Goal: Navigation & Orientation: Find specific page/section

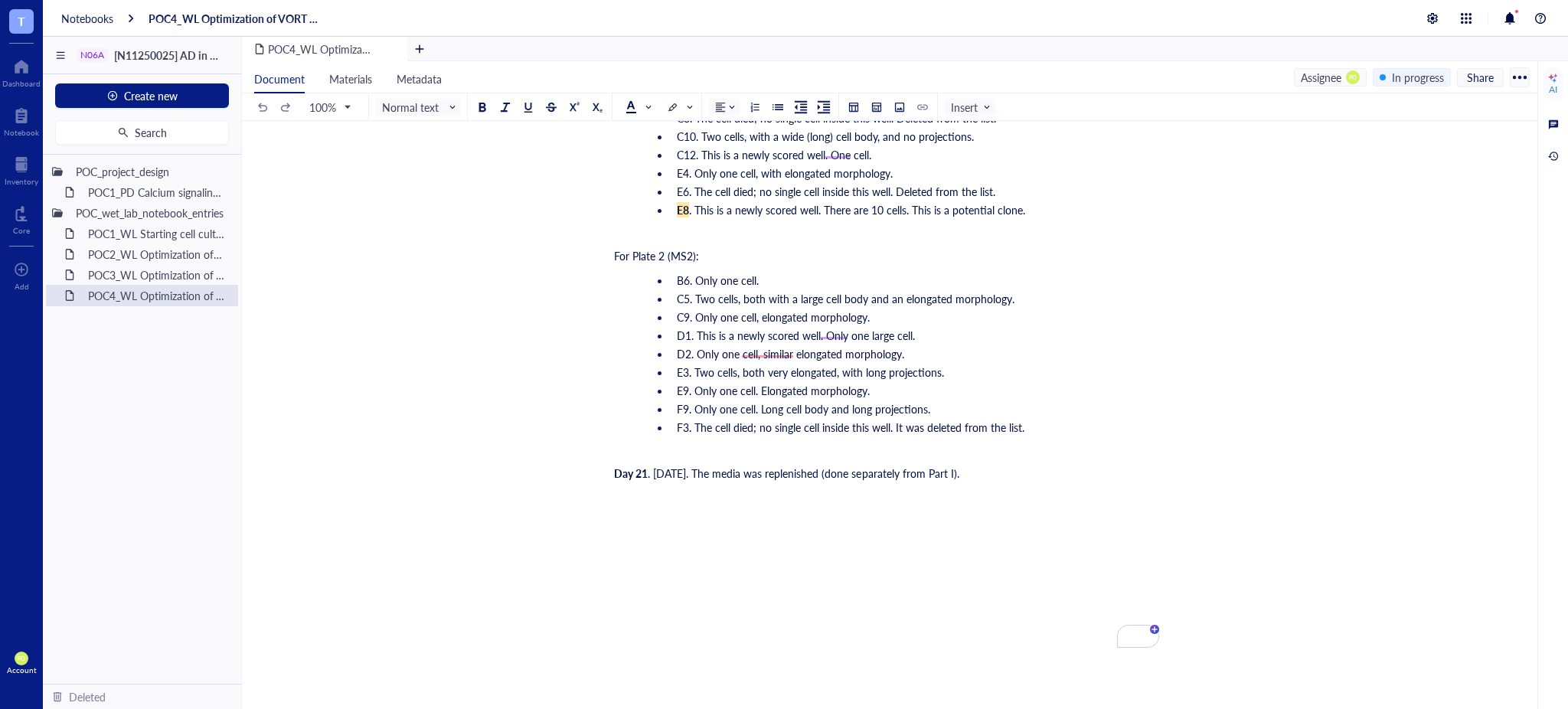
scroll to position [8052, 0]
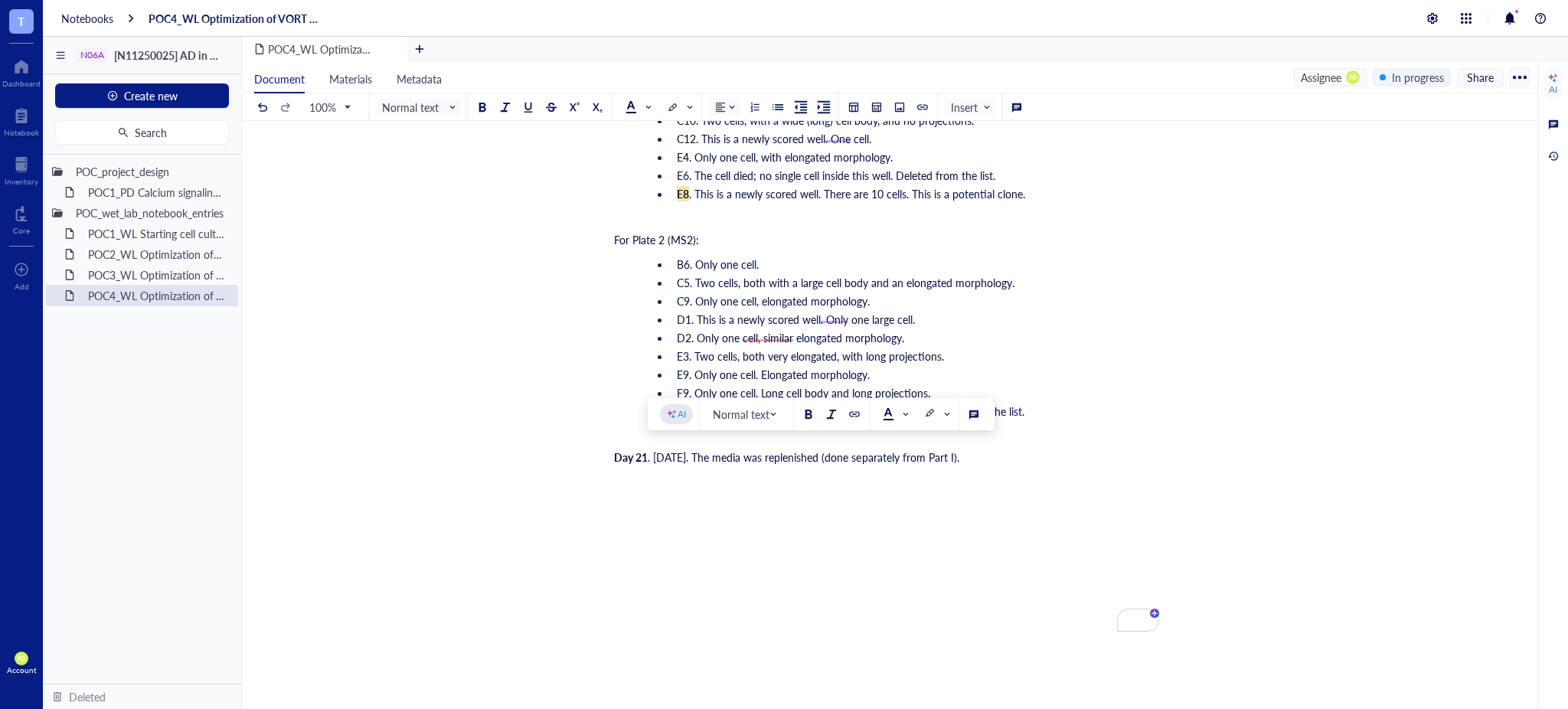
drag, startPoint x: 974, startPoint y: 452, endPoint x: 949, endPoint y: 448, distance: 25.3
click at [949, 449] on span ". [DATE]. The media was replenished (done separately from Part I)." at bounding box center [803, 457] width 312 height 16
click at [675, 108] on div at bounding box center [672, 108] width 11 height 11
click at [674, 108] on div at bounding box center [672, 108] width 11 height 11
click at [632, 101] on div at bounding box center [630, 106] width 11 height 11
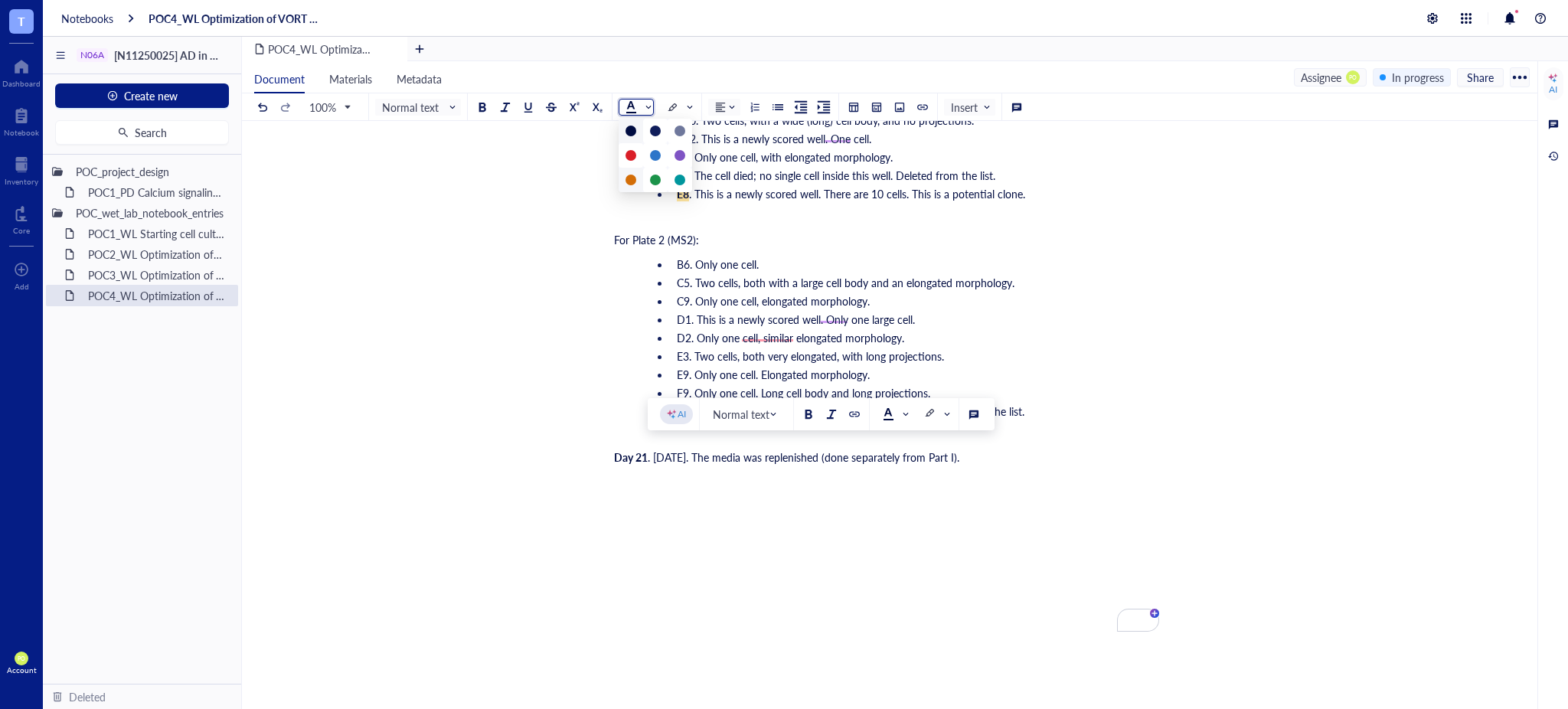
click at [633, 182] on div at bounding box center [630, 180] width 11 height 11
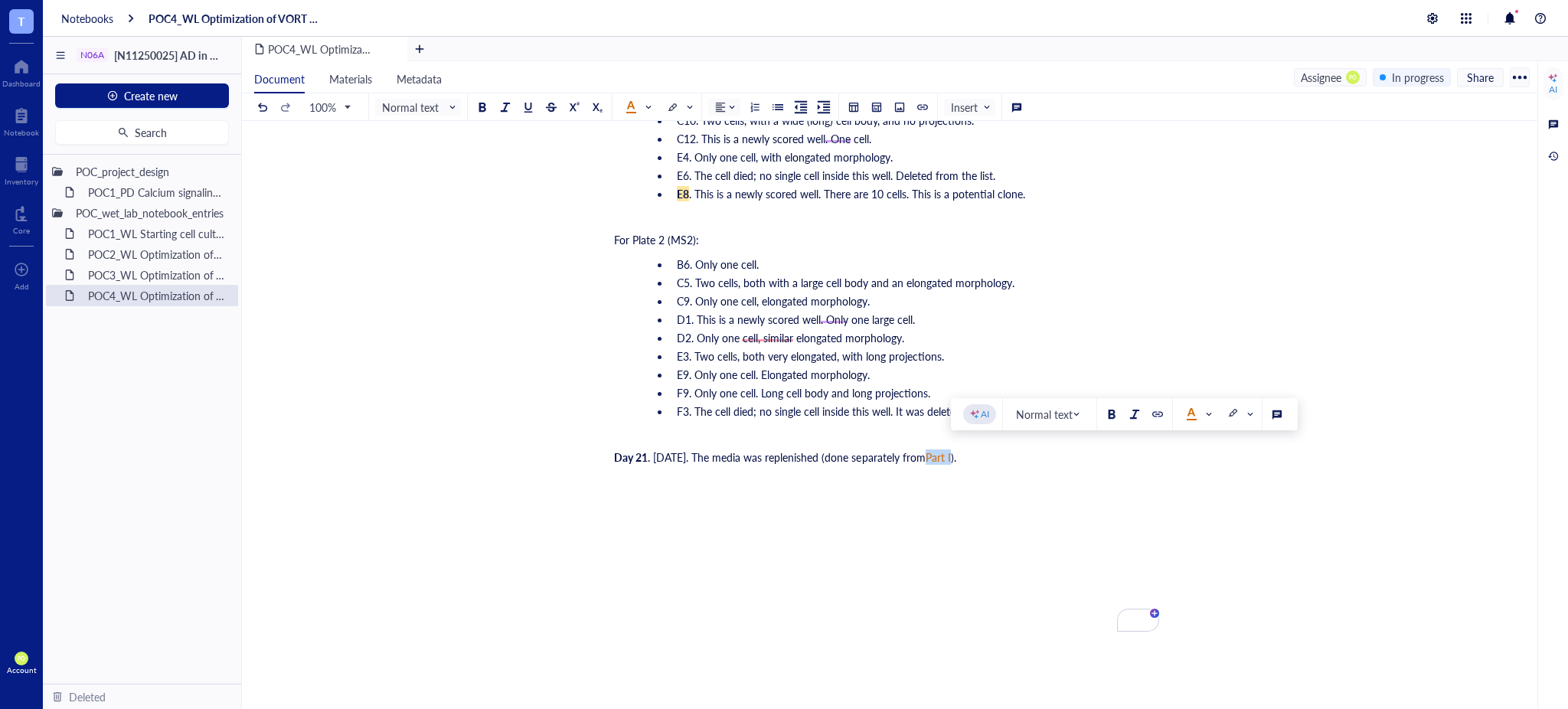
click at [1030, 449] on div "Day 21 . [DATE]. The media was replenished (done separately from Part I )." at bounding box center [886, 457] width 545 height 16
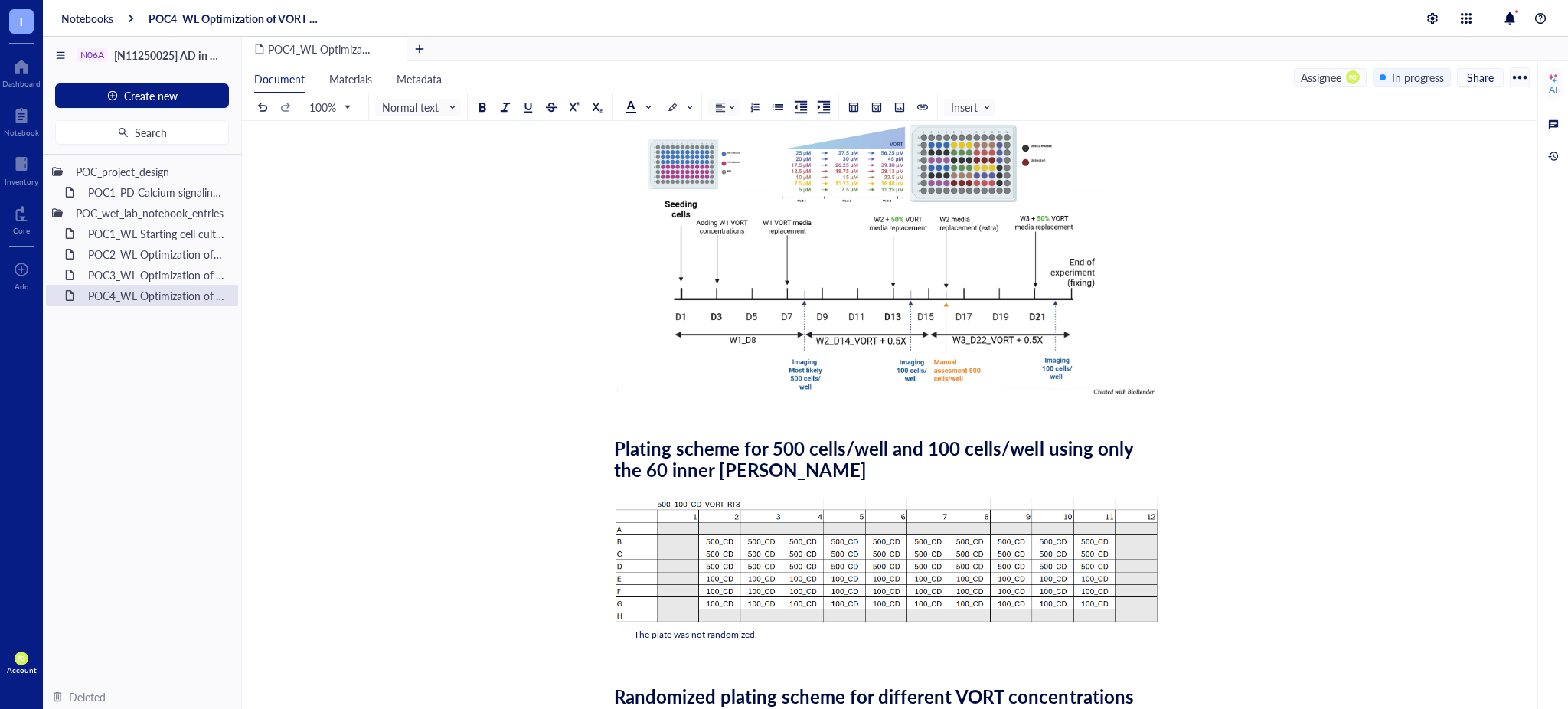
scroll to position [0, 0]
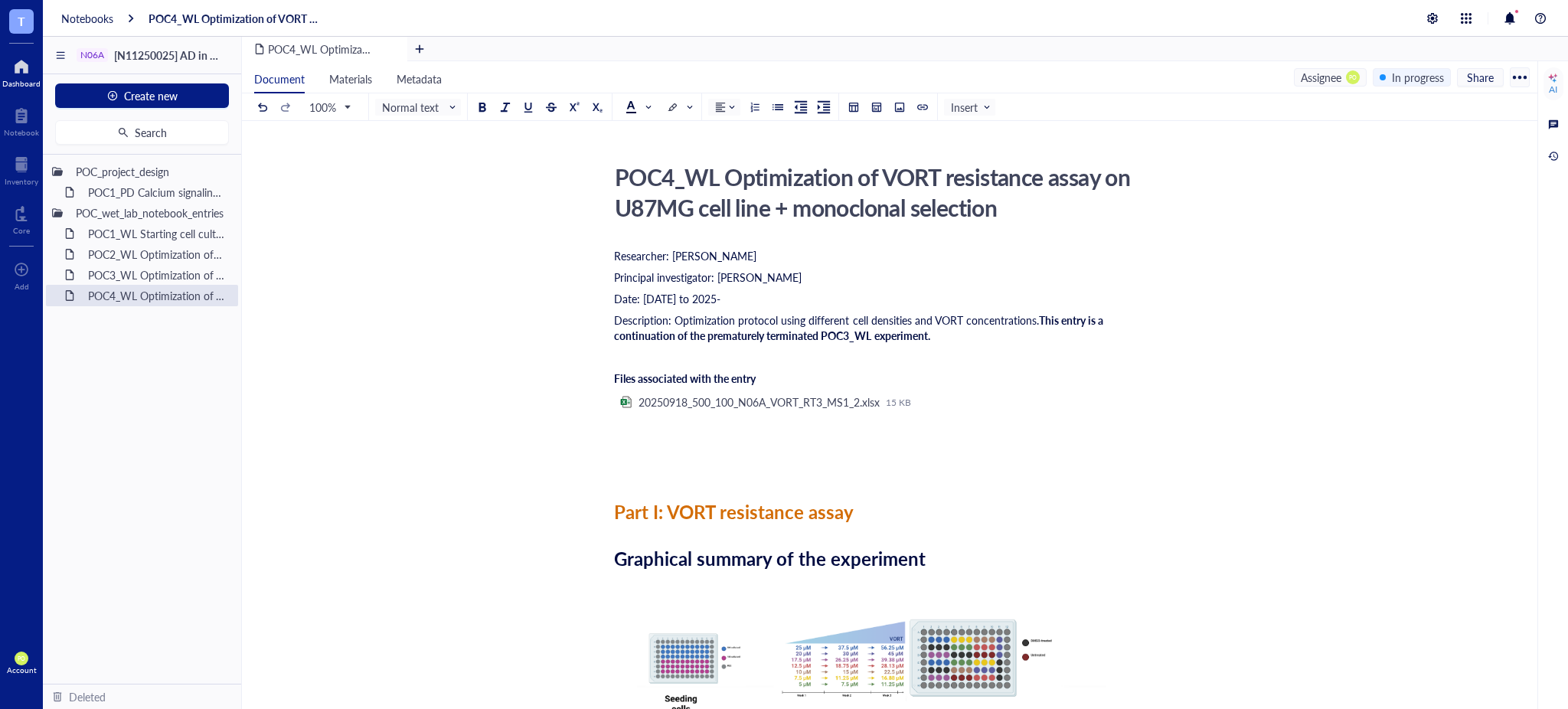
click at [19, 83] on div "Dashboard" at bounding box center [22, 83] width 38 height 9
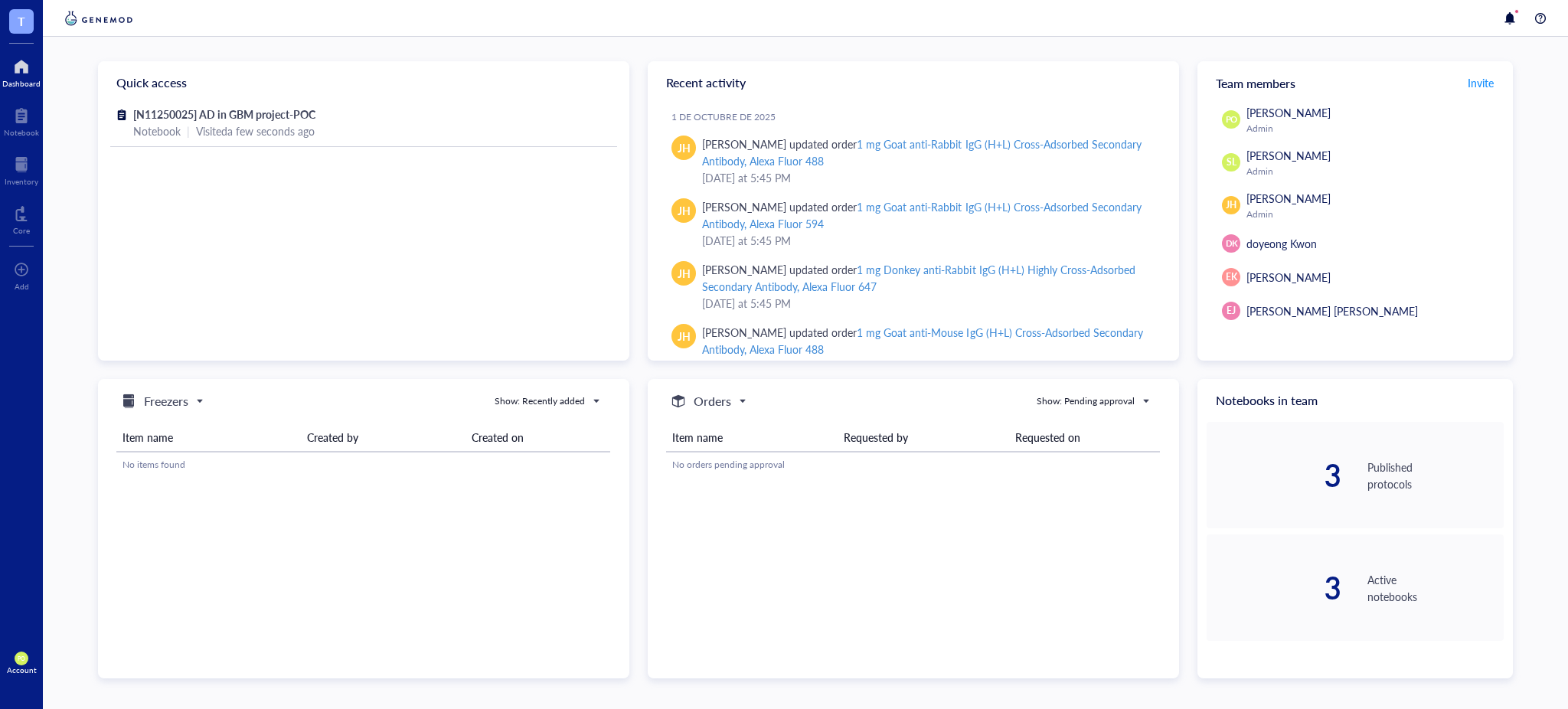
click at [201, 400] on span "Freezers" at bounding box center [160, 401] width 83 height 18
click at [189, 429] on div "Freezers" at bounding box center [163, 426] width 88 height 18
click at [590, 400] on span "Show: Recently added" at bounding box center [547, 401] width 104 height 14
click at [577, 448] on div "Show: Recent activity" at bounding box center [547, 448] width 104 height 14
click at [590, 390] on span at bounding box center [548, 401] width 108 height 23
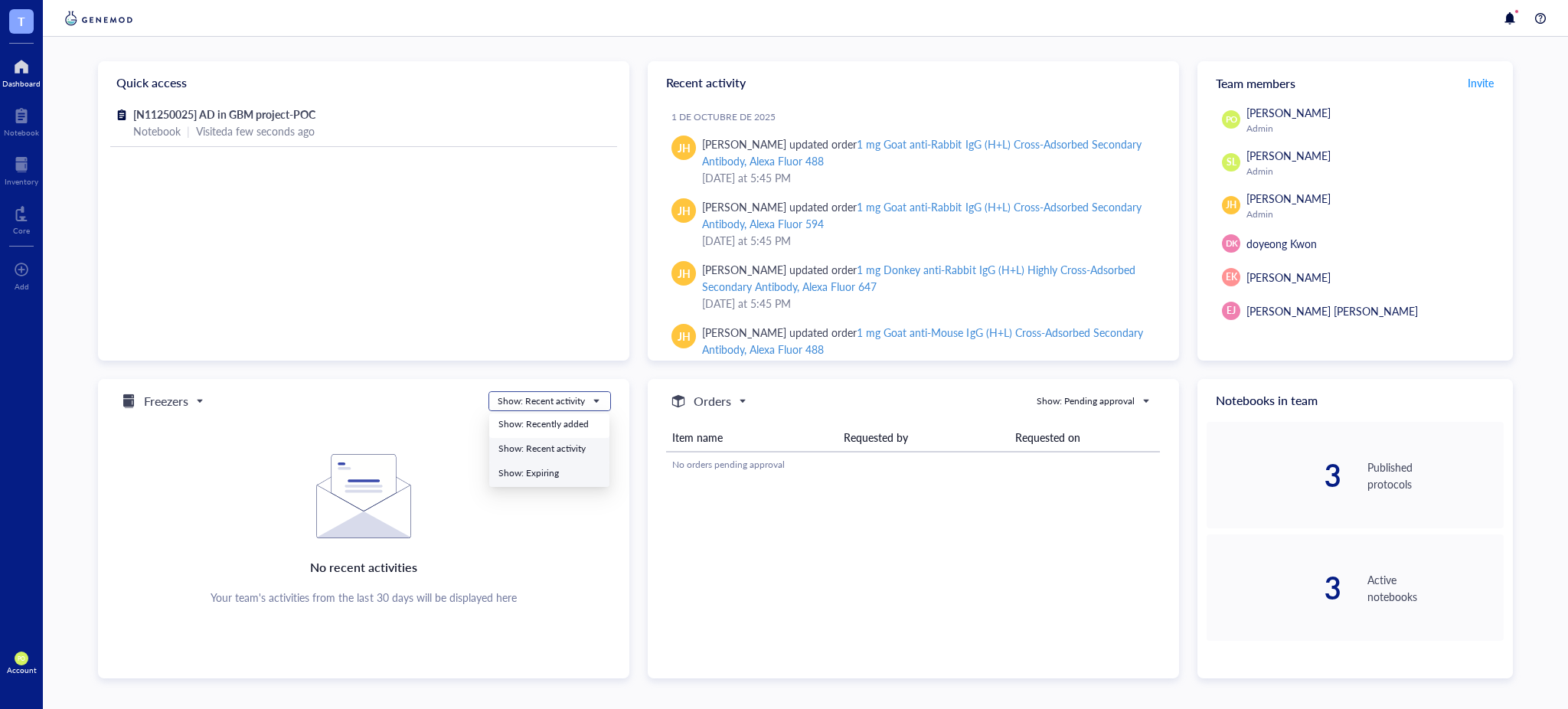
click at [559, 472] on div "Show: Expiring" at bounding box center [549, 473] width 102 height 14
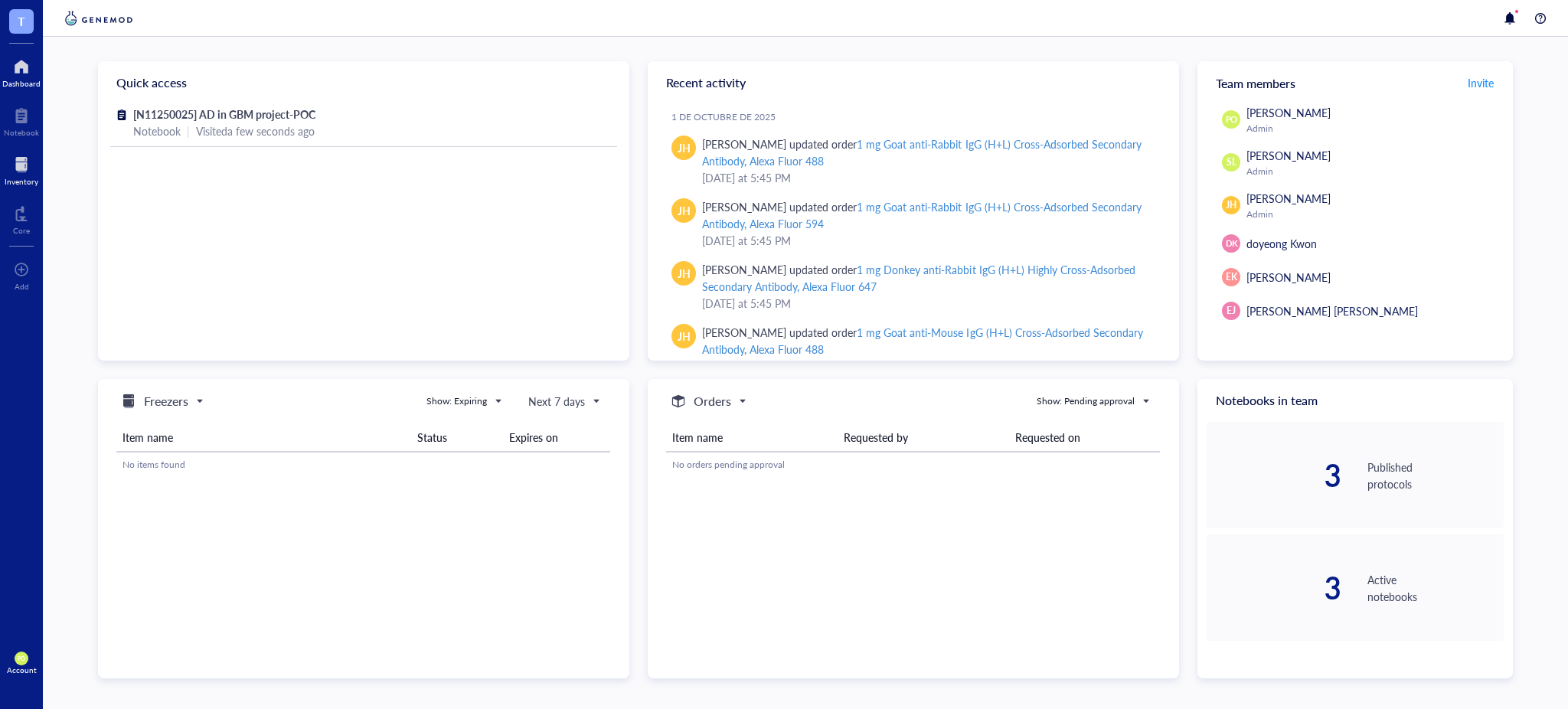
drag, startPoint x: 15, startPoint y: 180, endPoint x: 35, endPoint y: 158, distance: 29.7
click at [15, 180] on div "Inventory" at bounding box center [22, 181] width 34 height 9
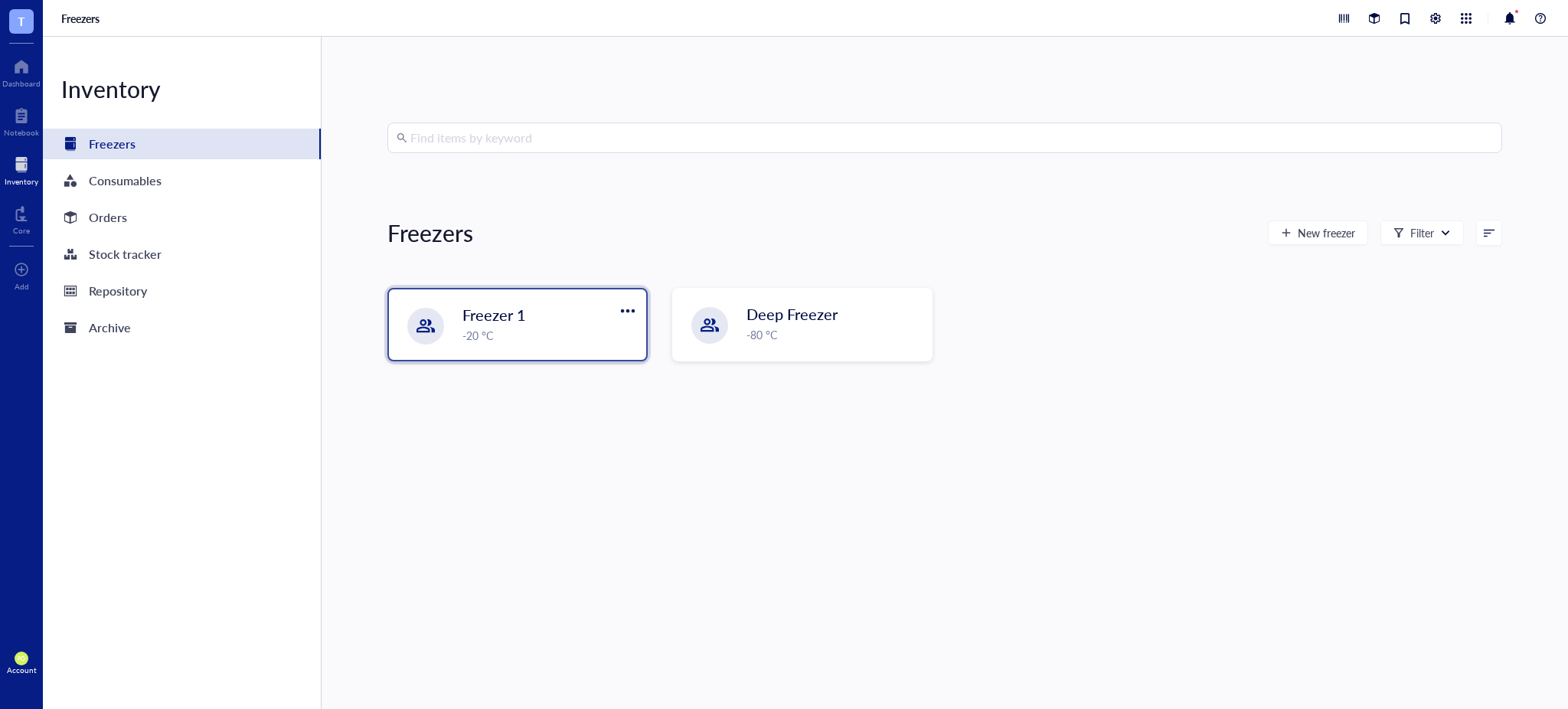
click at [503, 339] on div "-20 °C" at bounding box center [549, 335] width 174 height 17
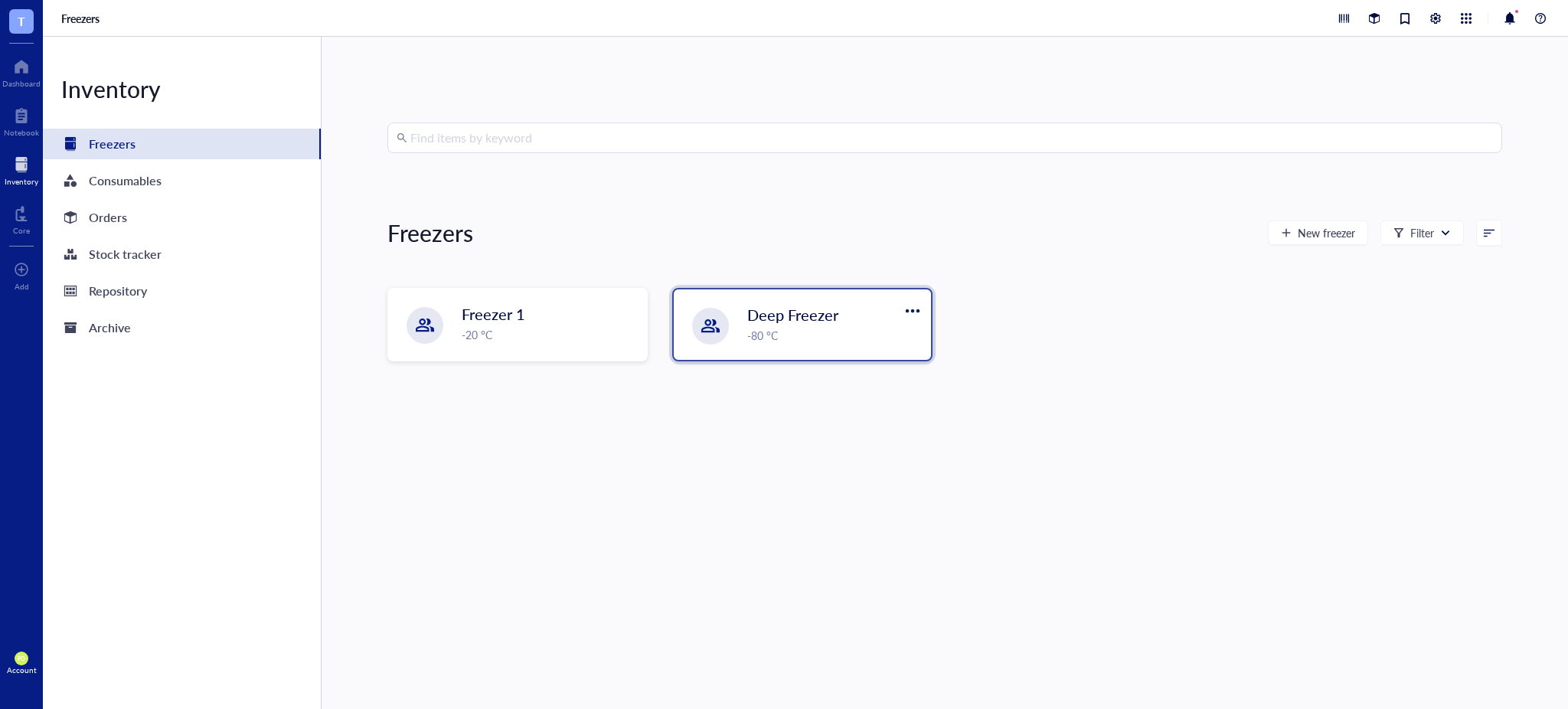
click at [803, 346] on div "Deep Freezer -80 °C" at bounding box center [802, 324] width 257 height 70
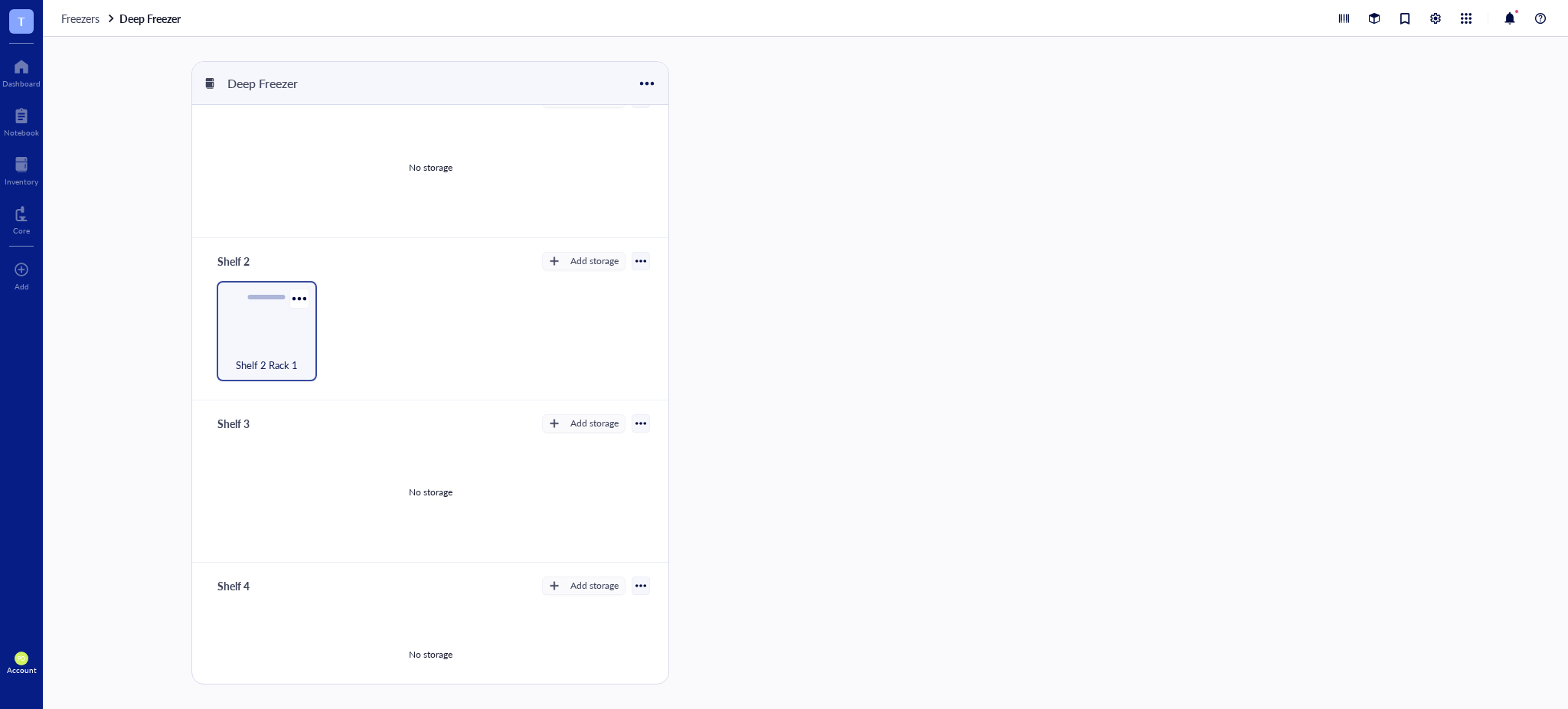
scroll to position [56, 0]
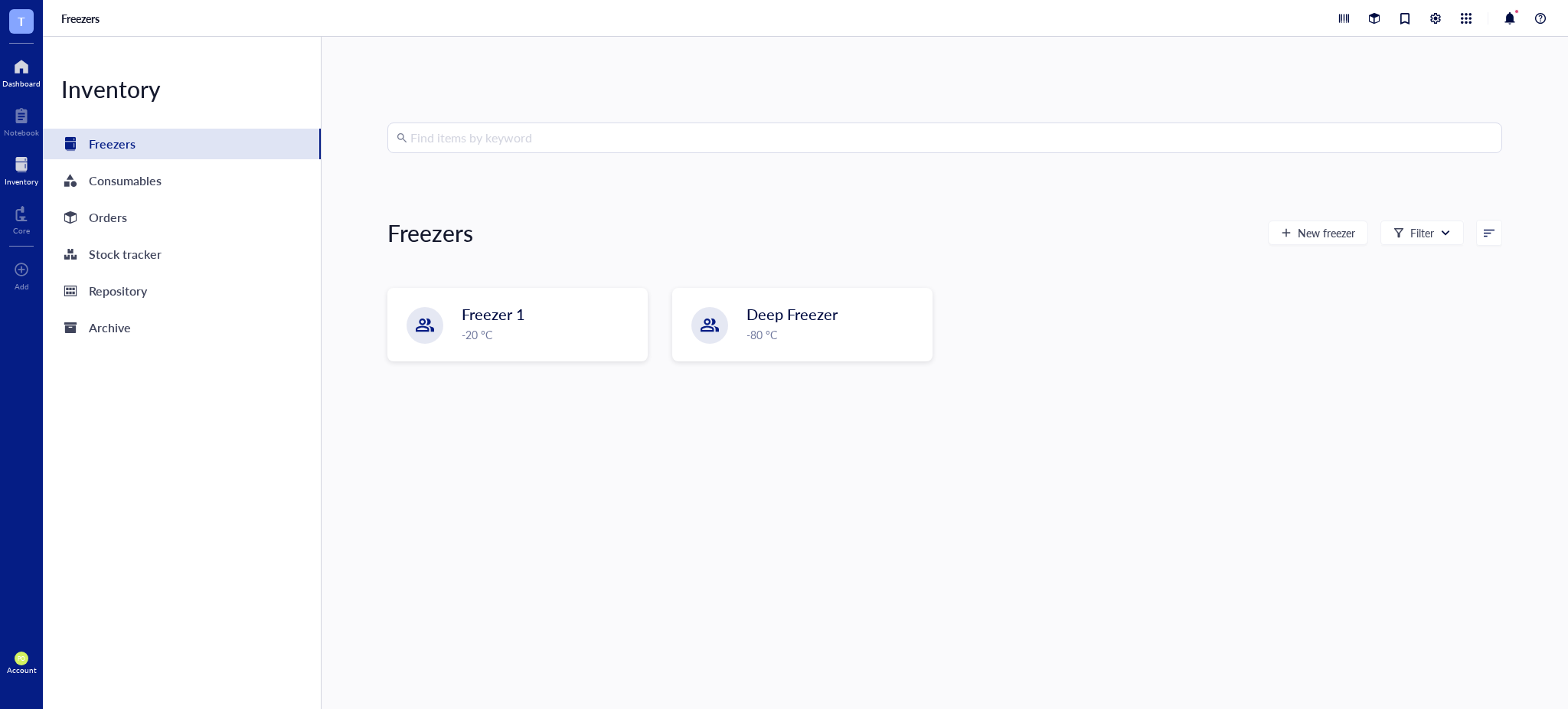
click at [32, 79] on div "Dashboard" at bounding box center [22, 83] width 38 height 9
